Goal: Transaction & Acquisition: Purchase product/service

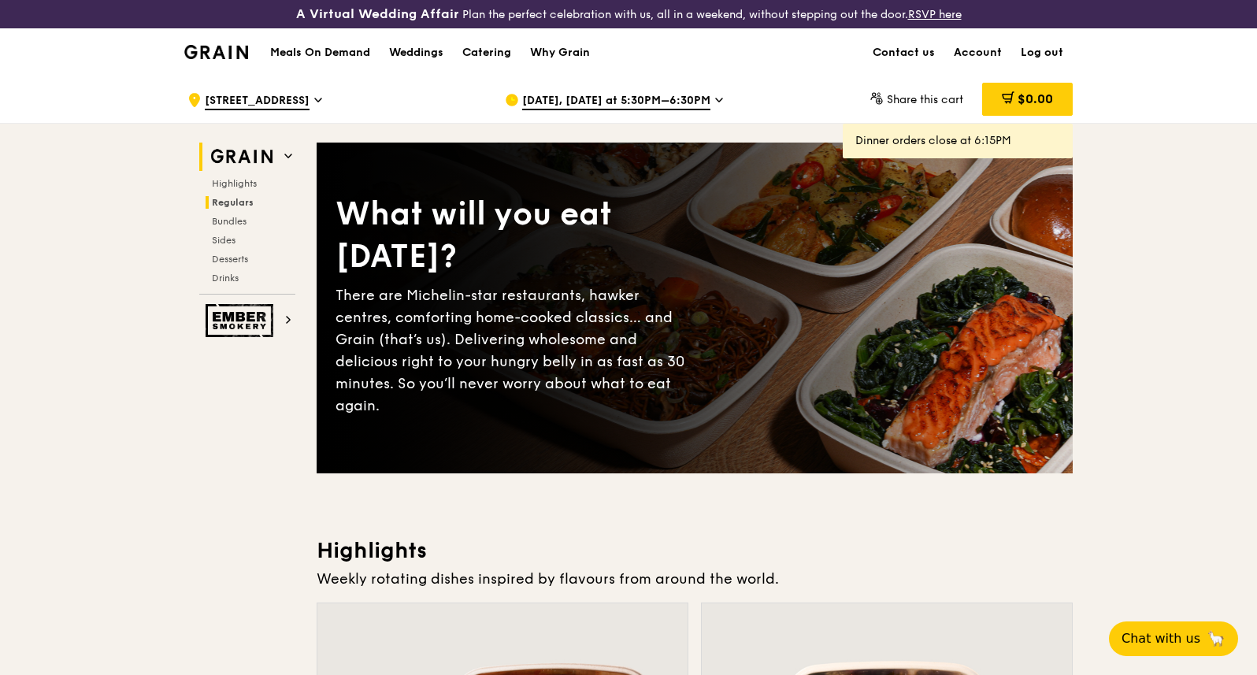
click at [237, 199] on span "Regulars" at bounding box center [233, 202] width 42 height 11
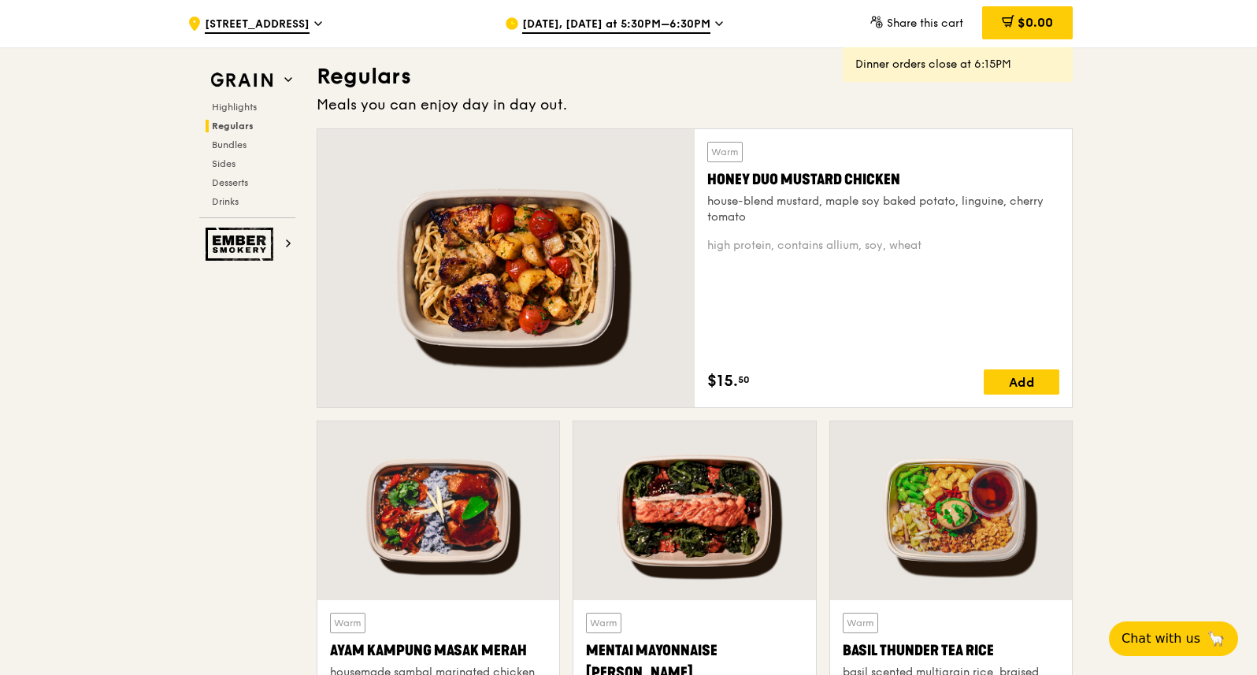
scroll to position [3132, 0]
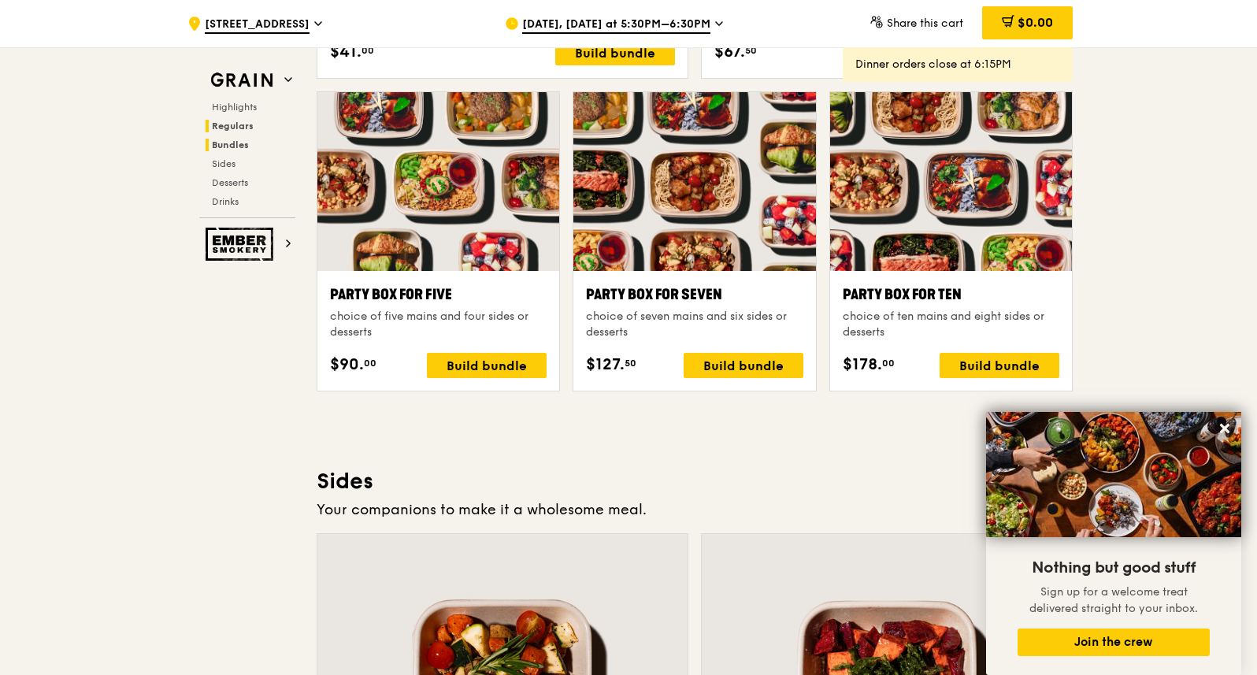
click at [223, 120] on span "Regulars" at bounding box center [233, 125] width 42 height 11
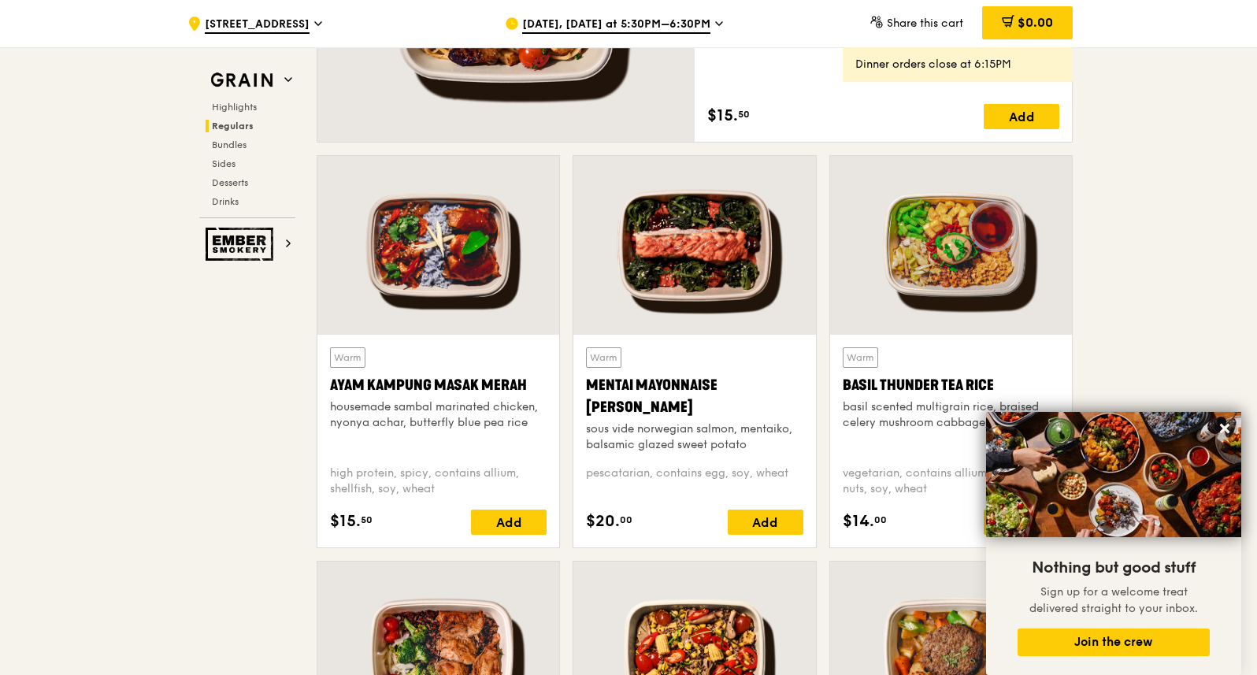
scroll to position [1064, 0]
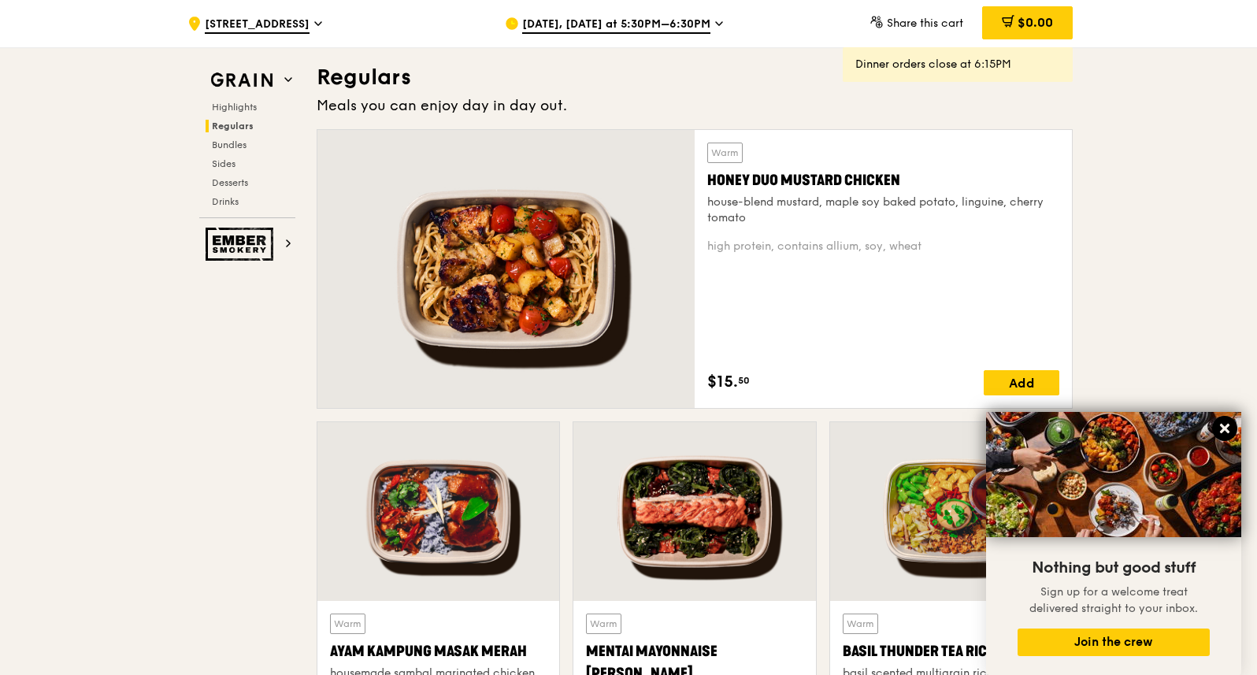
click at [1226, 426] on icon at bounding box center [1224, 428] width 14 height 14
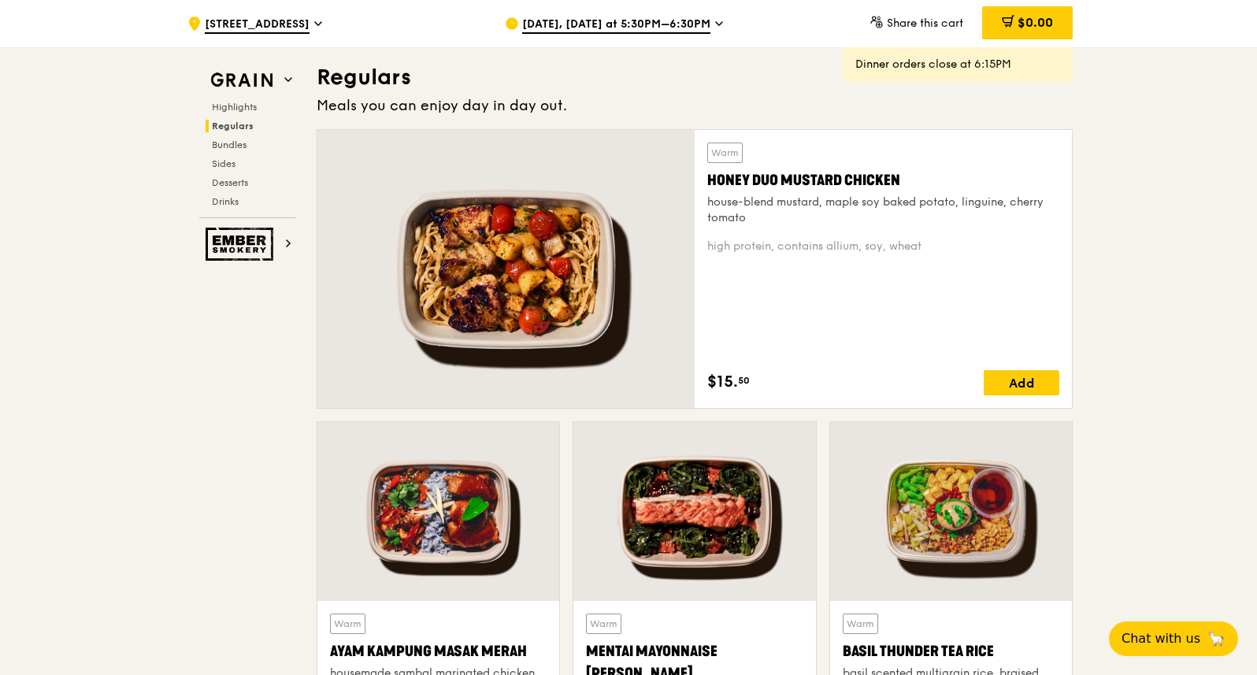
click at [913, 565] on div at bounding box center [951, 511] width 242 height 179
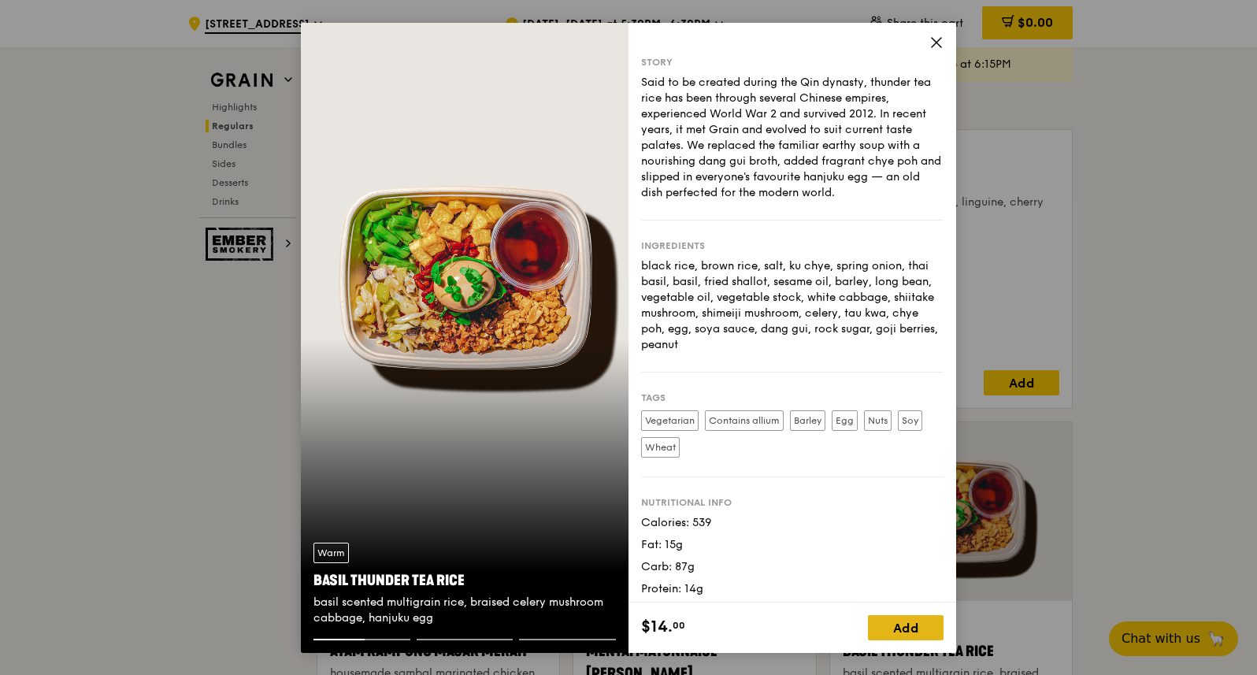
click at [887, 619] on div "Add" at bounding box center [906, 627] width 76 height 25
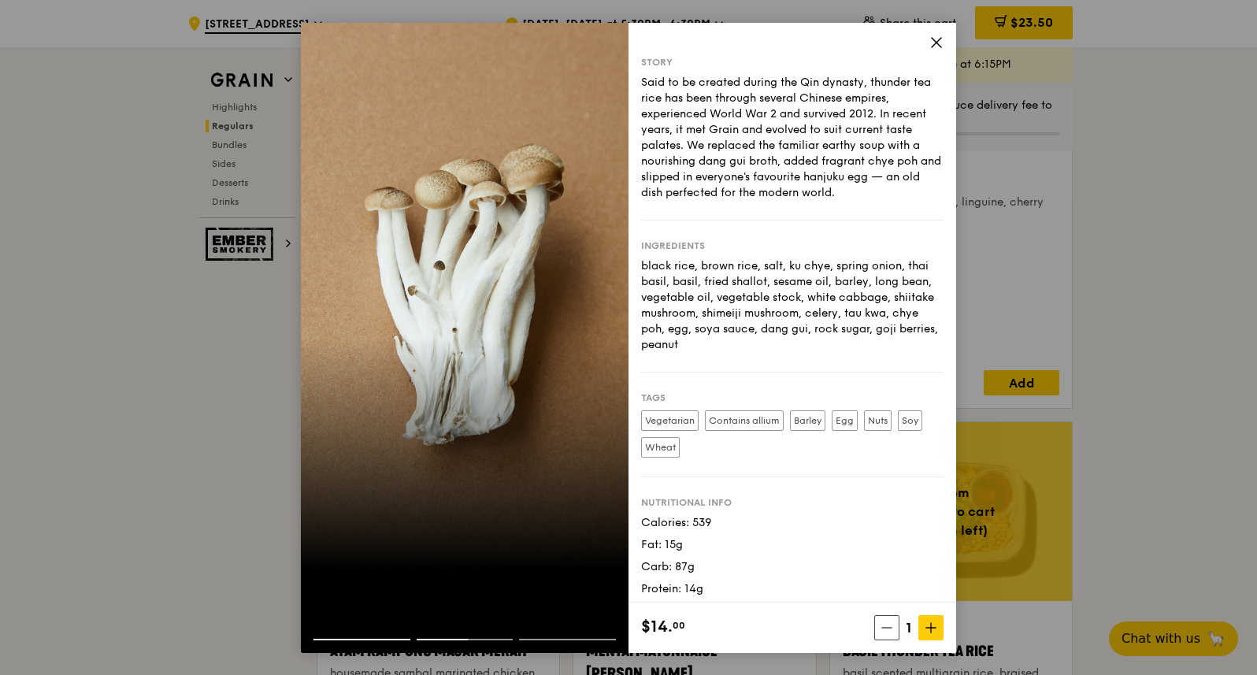
click at [937, 35] on icon at bounding box center [936, 42] width 14 height 14
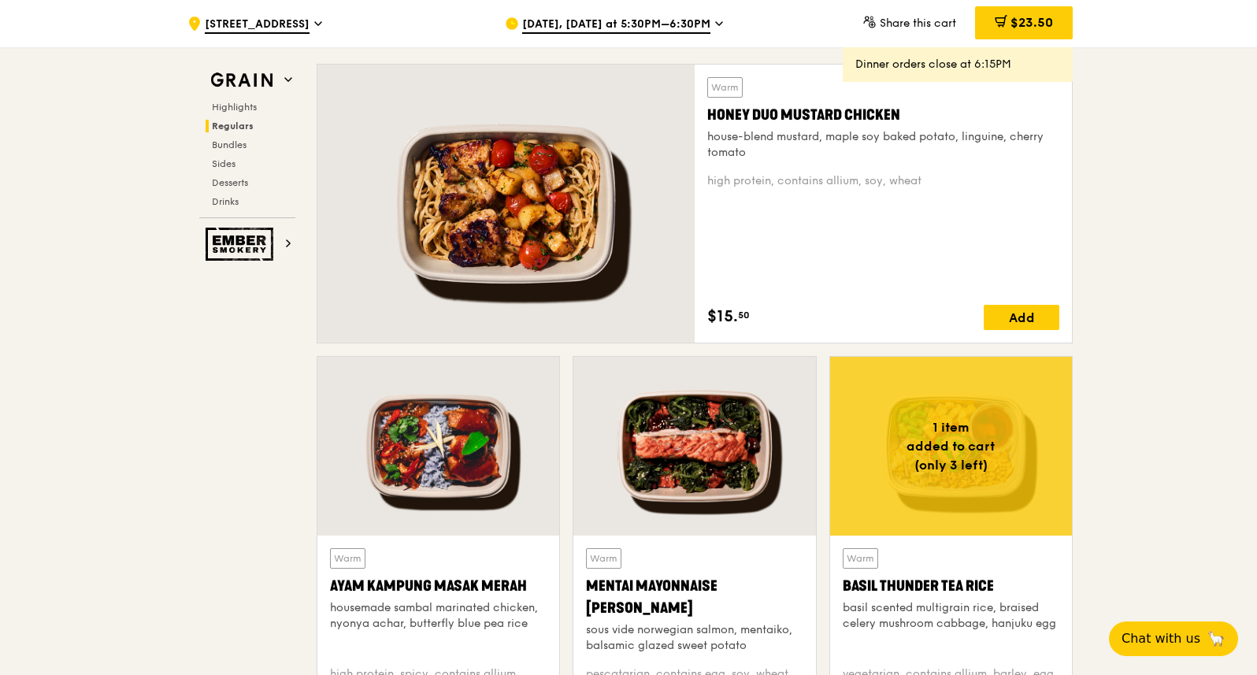
scroll to position [1108, 0]
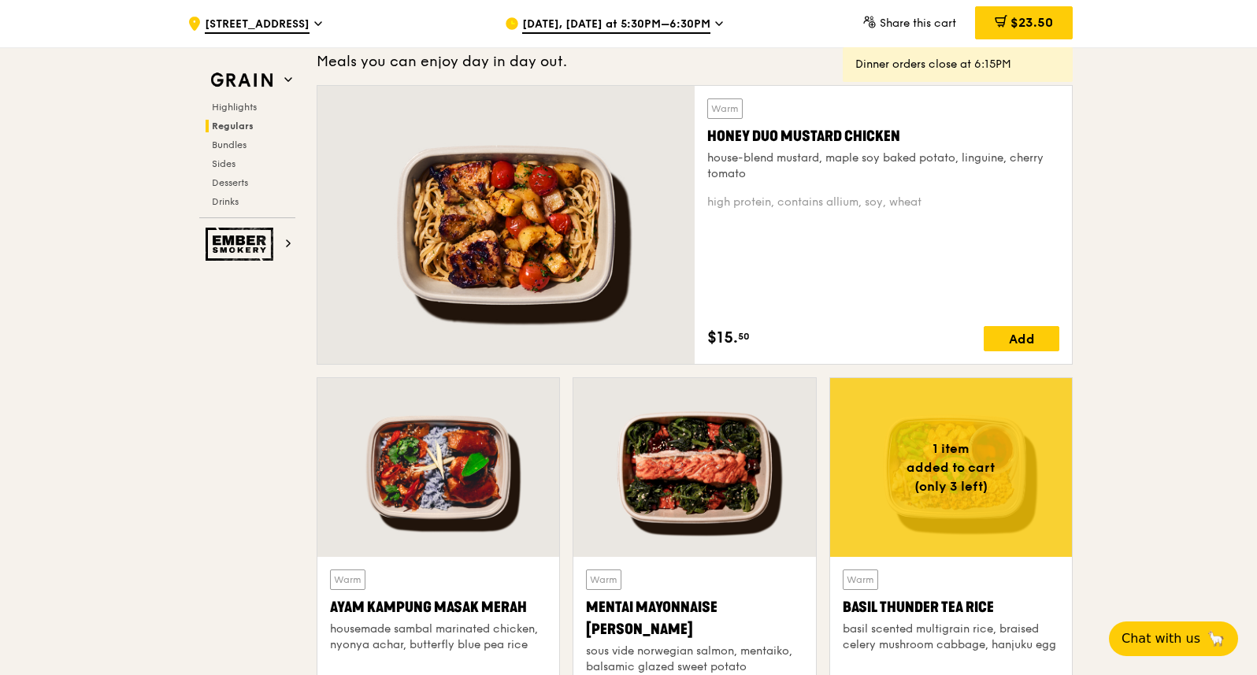
drag, startPoint x: 1256, startPoint y: 137, endPoint x: 1239, endPoint y: 200, distance: 65.1
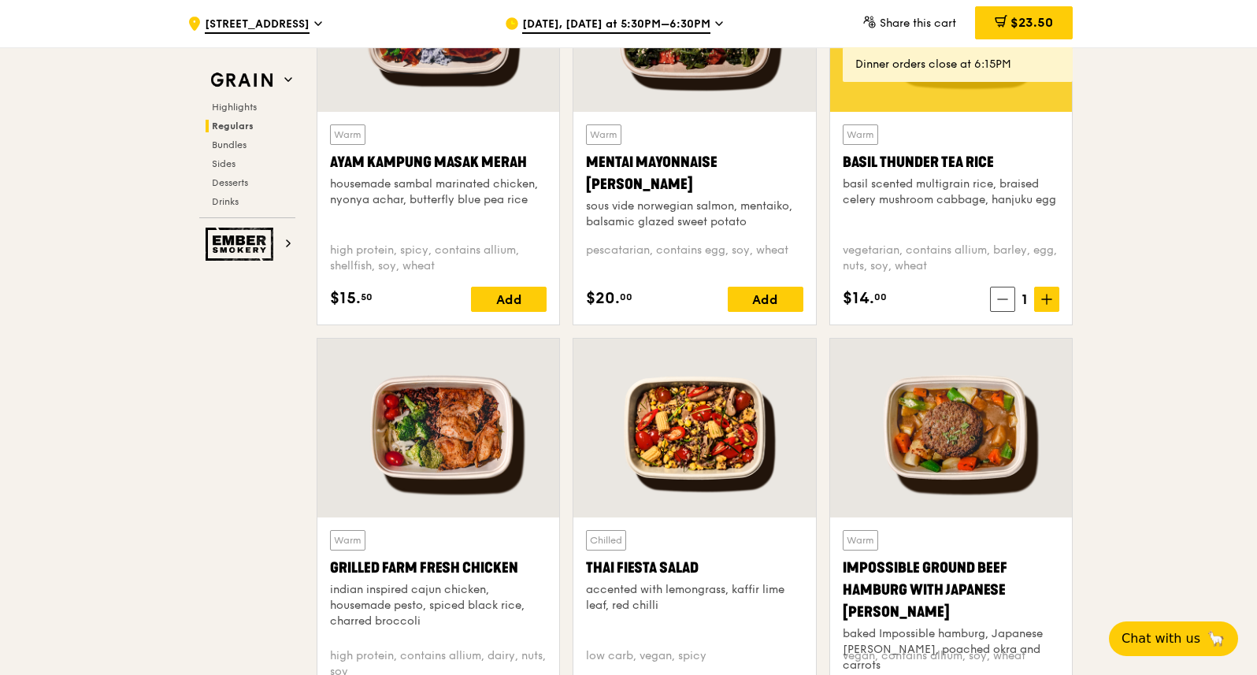
scroll to position [1560, 0]
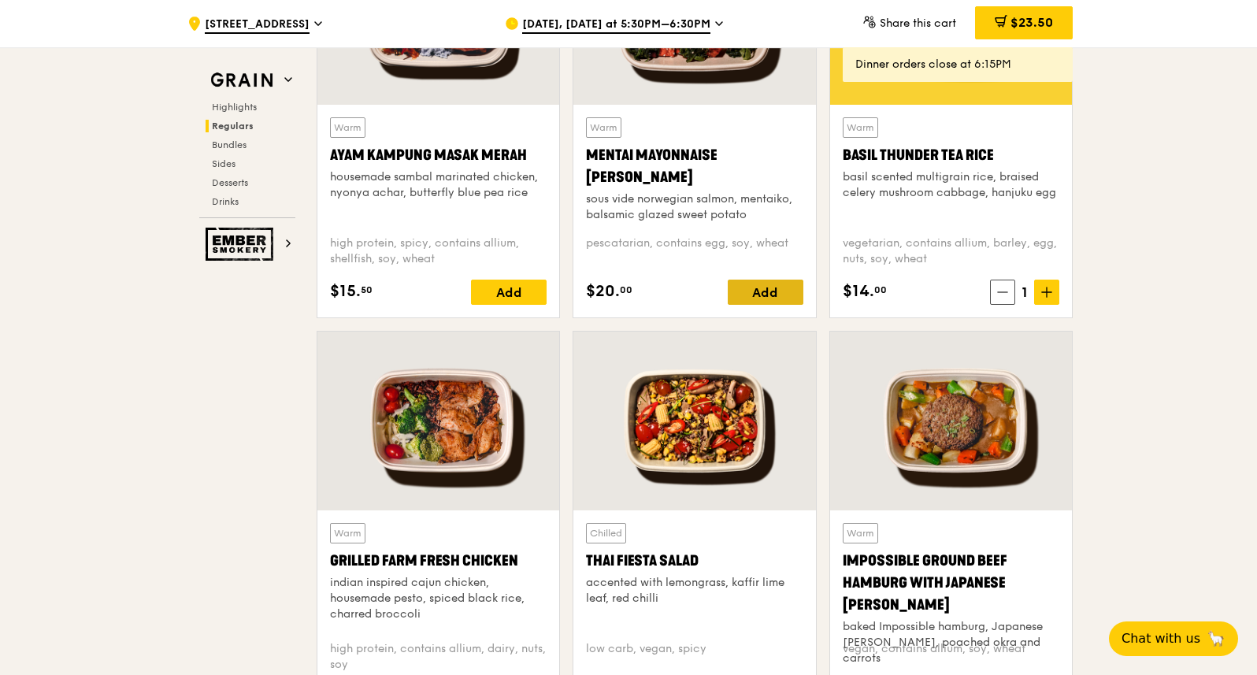
click at [775, 292] on div "Add" at bounding box center [766, 292] width 76 height 25
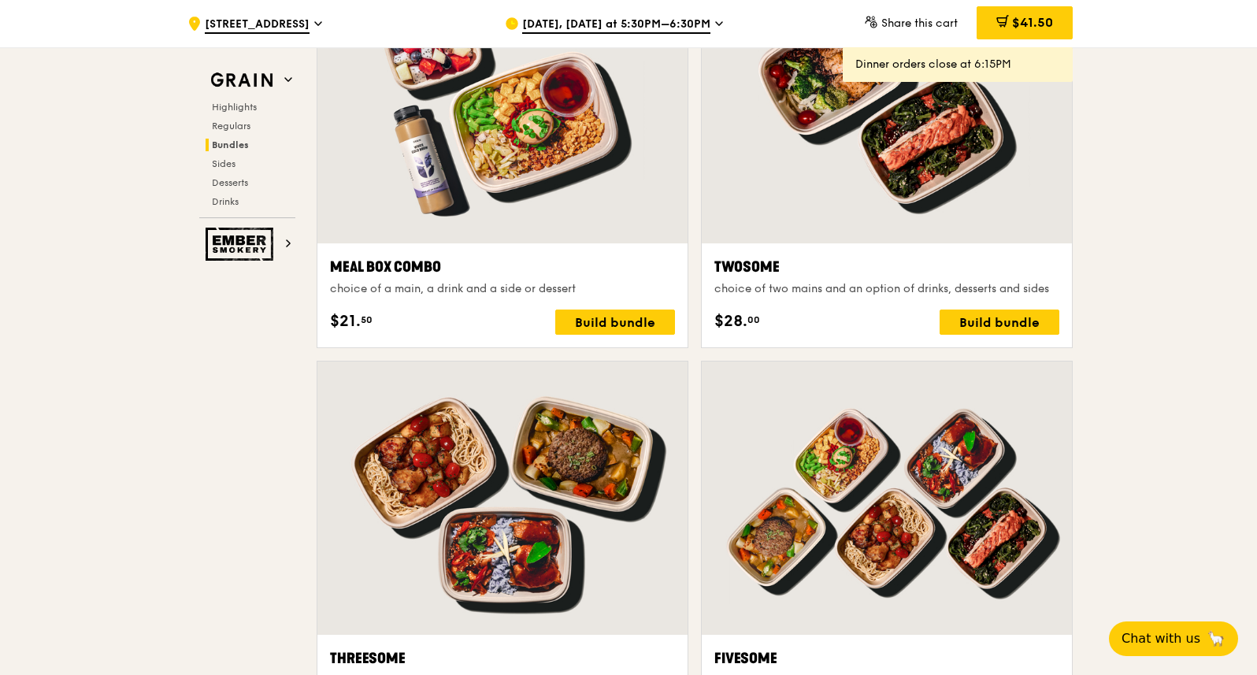
scroll to position [2238, 0]
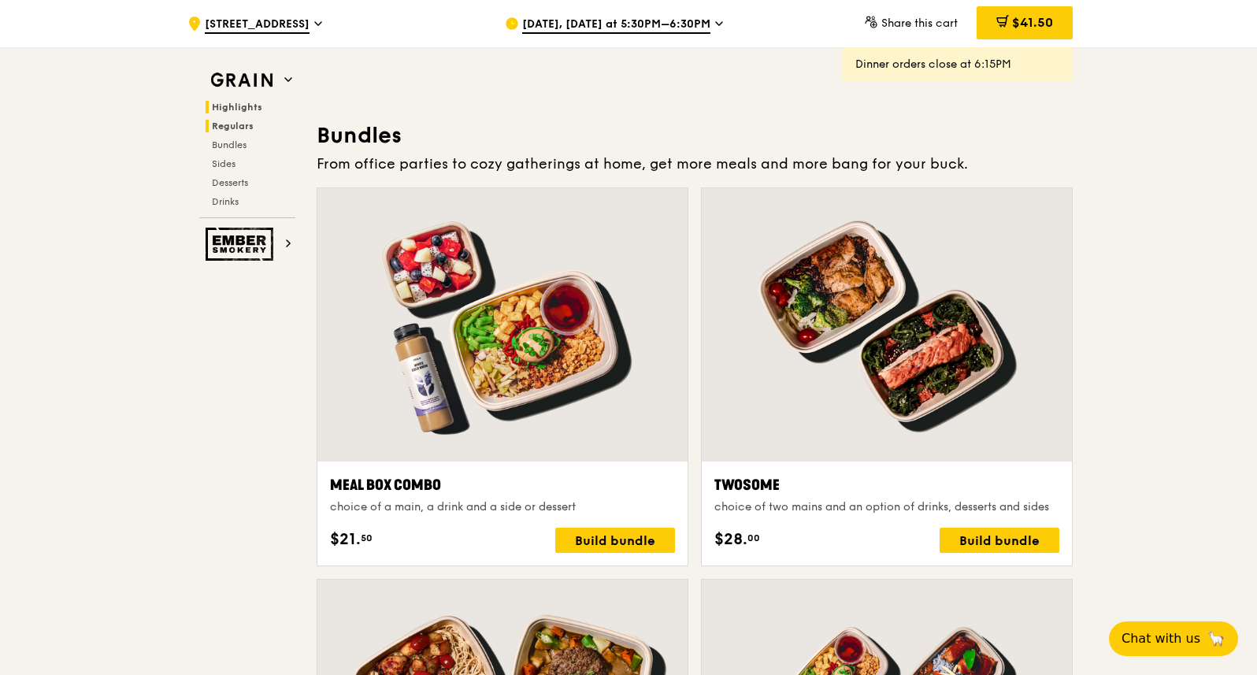
click at [231, 108] on span "Highlights" at bounding box center [237, 107] width 50 height 11
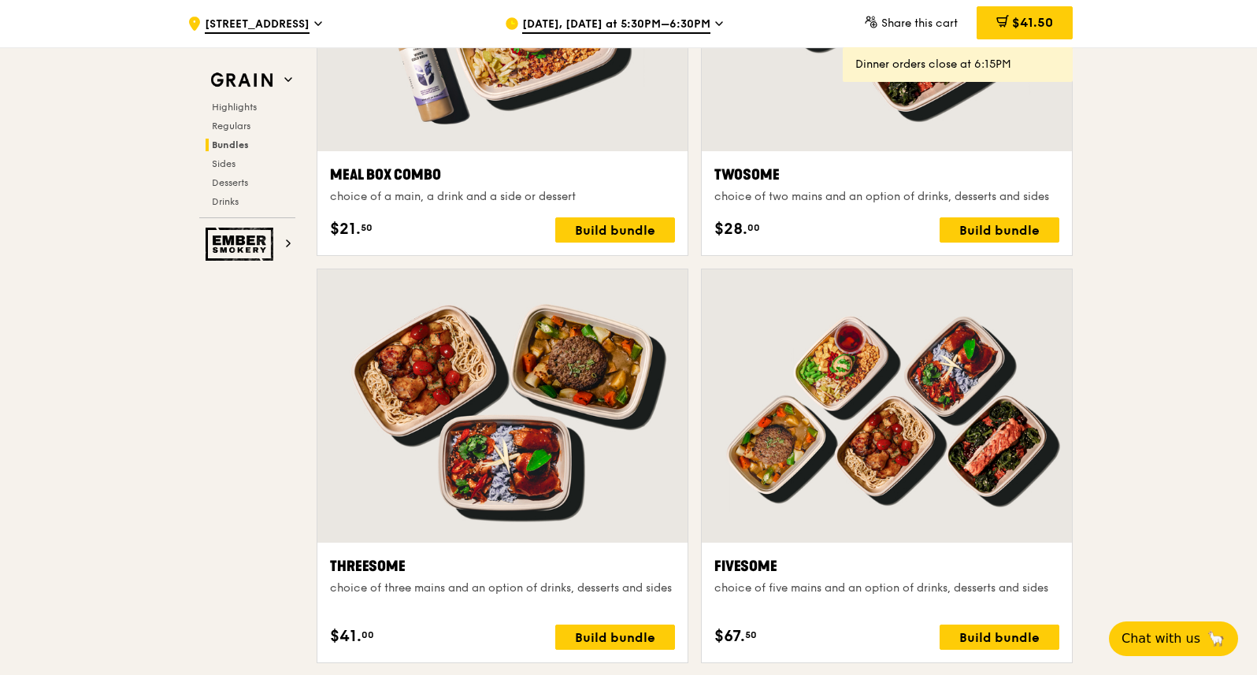
scroll to position [2562, 0]
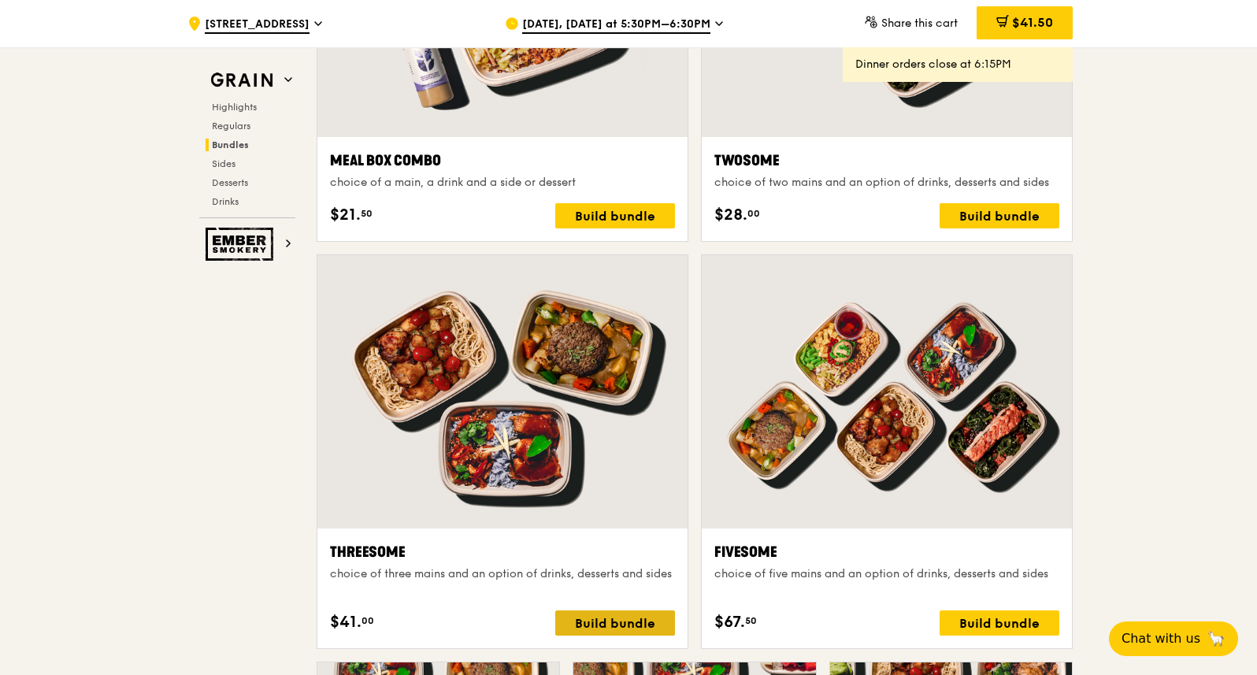
click at [605, 617] on div "Build bundle" at bounding box center [615, 622] width 120 height 25
